Goal: Navigation & Orientation: Find specific page/section

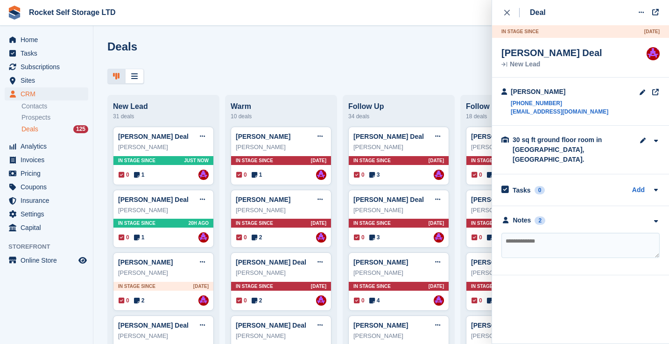
click at [508, 12] on icon "close" at bounding box center [508, 13] width 6 height 6
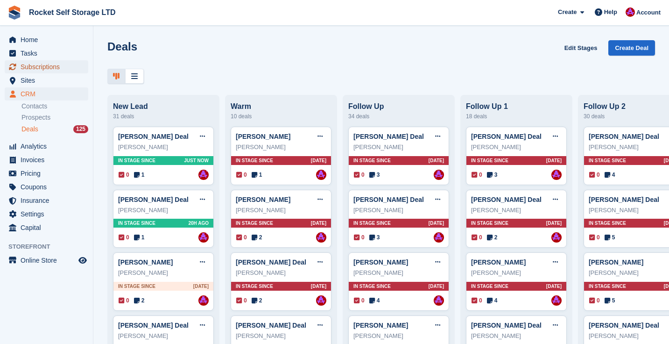
click at [32, 64] on span "Subscriptions" at bounding box center [49, 66] width 56 height 13
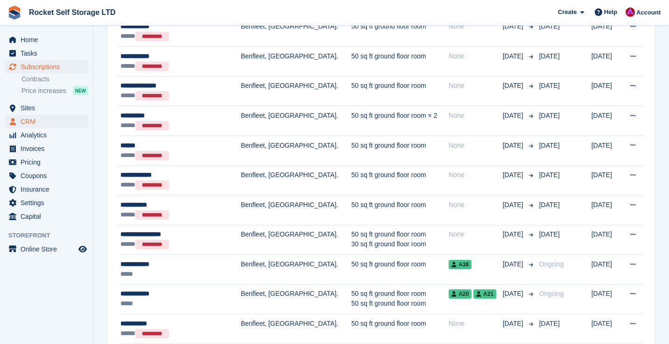
scroll to position [820, 0]
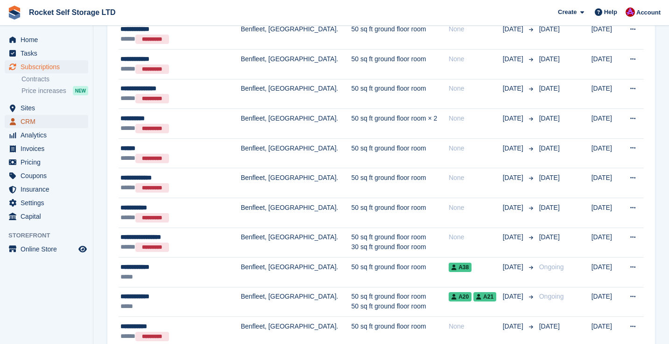
click at [34, 125] on span "CRM" at bounding box center [49, 121] width 56 height 13
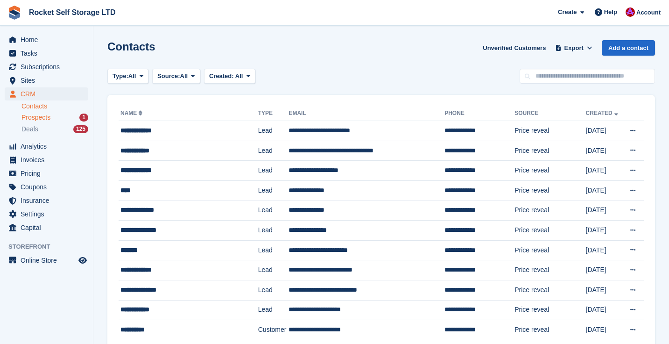
click at [53, 118] on div "Prospects 1" at bounding box center [54, 117] width 67 height 9
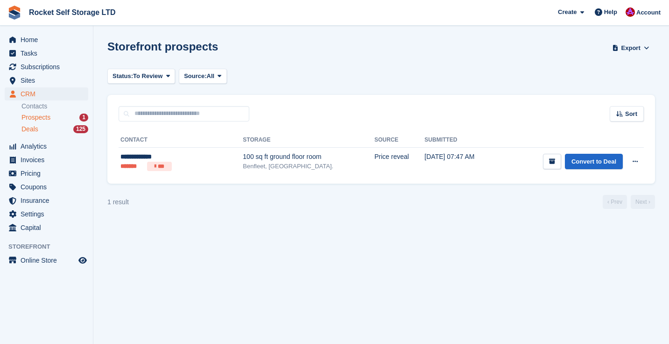
click at [23, 129] on span "Deals" at bounding box center [29, 129] width 17 height 9
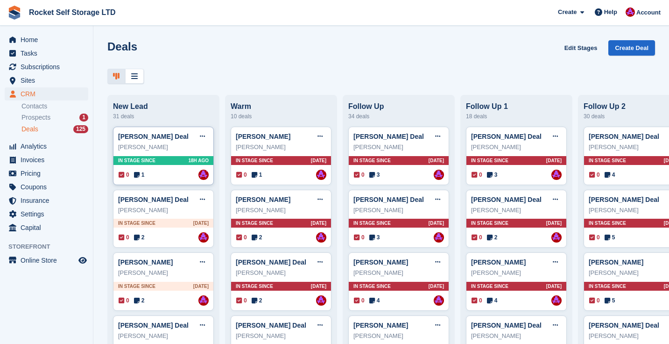
click at [152, 148] on div "[PERSON_NAME]" at bounding box center [163, 146] width 91 height 9
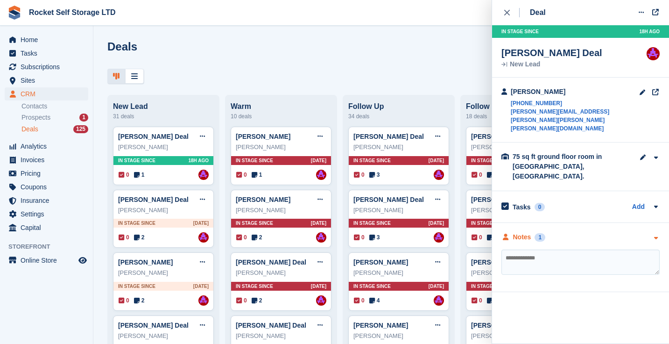
click at [529, 232] on div "Notes" at bounding box center [522, 237] width 18 height 10
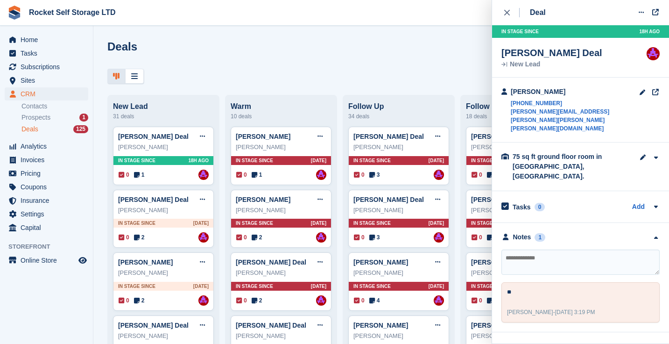
click at [28, 126] on span "Deals" at bounding box center [29, 129] width 17 height 9
